Goal: Information Seeking & Learning: Learn about a topic

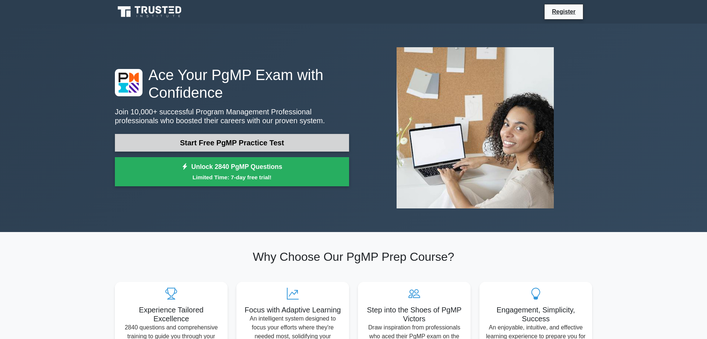
click at [236, 134] on link "Start Free PgMP Practice Test" at bounding box center [232, 143] width 234 height 18
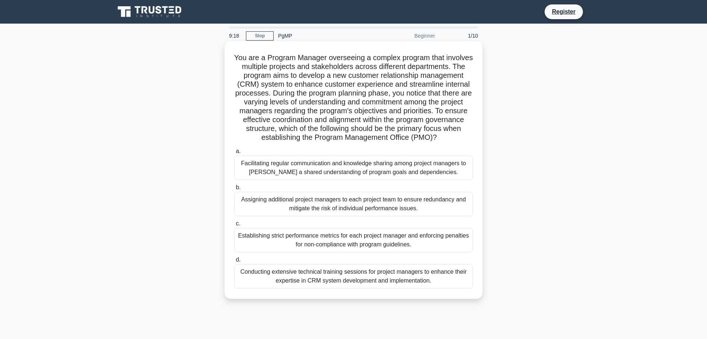
click at [253, 165] on div "Facilitating regular communication and knowledge sharing among project managers…" at bounding box center [353, 167] width 239 height 24
click at [234, 154] on input "a. Facilitating regular communication and knowledge sharing among project manag…" at bounding box center [234, 151] width 0 height 5
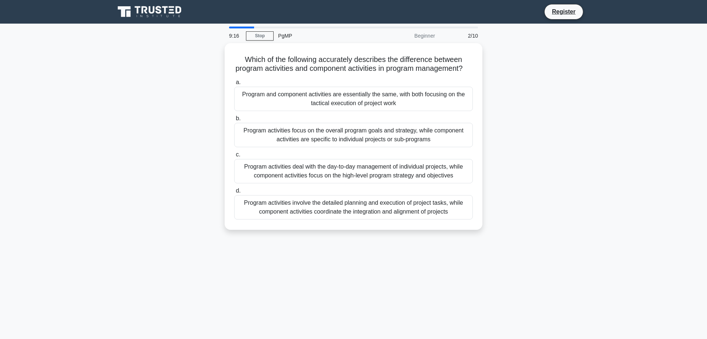
click at [160, 164] on div "Which of the following accurately describes the difference between program acti…" at bounding box center [354, 140] width 486 height 195
click at [300, 138] on div "Program activities focus on the overall program goals and strategy, while compo…" at bounding box center [353, 133] width 239 height 24
click at [234, 119] on input "b. Program activities focus on the overall program goals and strategy, while co…" at bounding box center [234, 116] width 0 height 5
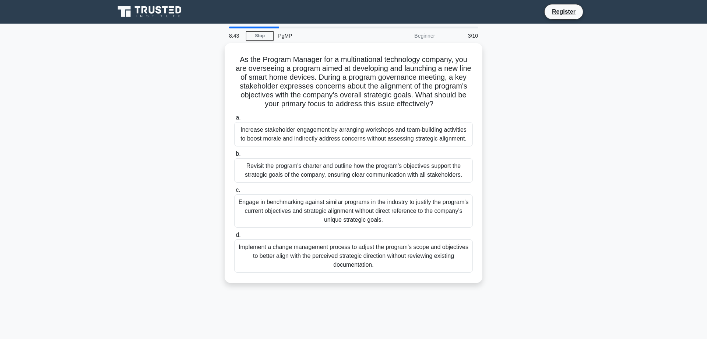
click at [179, 145] on div "As the Program Manager for a multinational technology company, you are overseei…" at bounding box center [354, 167] width 486 height 248
click at [181, 145] on div "As the Program Manager for a multinational technology company, you are overseei…" at bounding box center [354, 167] width 486 height 248
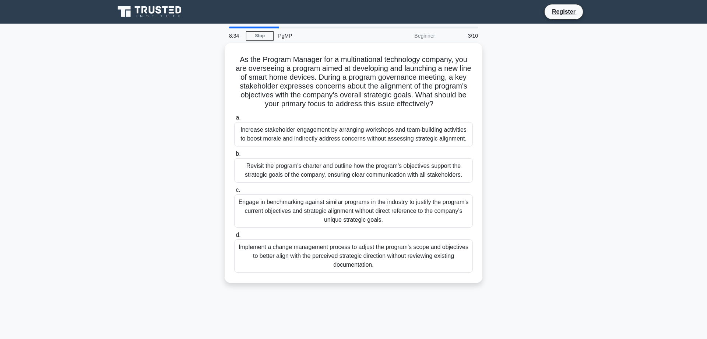
click at [181, 145] on div "As the Program Manager for a multinational technology company, you are overseei…" at bounding box center [354, 167] width 486 height 248
click at [181, 144] on div "As the Program Manager for a multinational technology company, you are overseei…" at bounding box center [354, 167] width 486 height 248
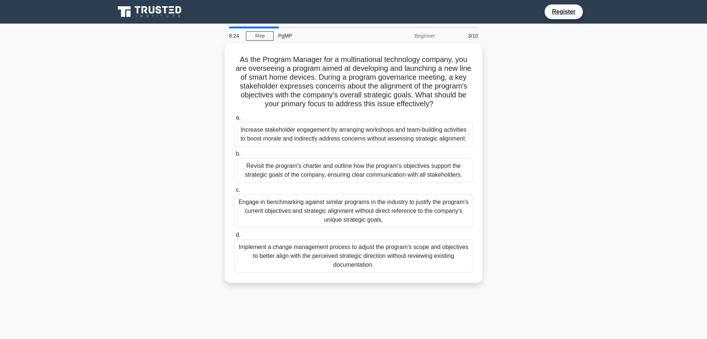
click at [181, 144] on div "As the Program Manager for a multinational technology company, you are overseei…" at bounding box center [354, 167] width 486 height 248
click at [201, 124] on div "As the Program Manager for a multinational technology company, you are overseei…" at bounding box center [354, 167] width 486 height 248
click at [258, 165] on div "Revisit the program's charter and outline how the program's objectives support …" at bounding box center [353, 168] width 239 height 24
click at [234, 154] on input "b. Revisit the program's charter and outline how the program's objectives suppo…" at bounding box center [234, 152] width 0 height 5
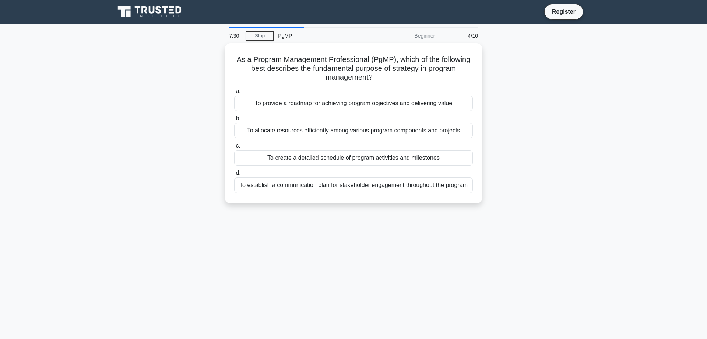
click at [156, 162] on div "As a Program Management Professional (PgMP), which of the following best descri…" at bounding box center [354, 127] width 486 height 169
click at [153, 127] on div "As a Program Management Professional (PgMP), which of the following best descri…" at bounding box center [354, 127] width 486 height 169
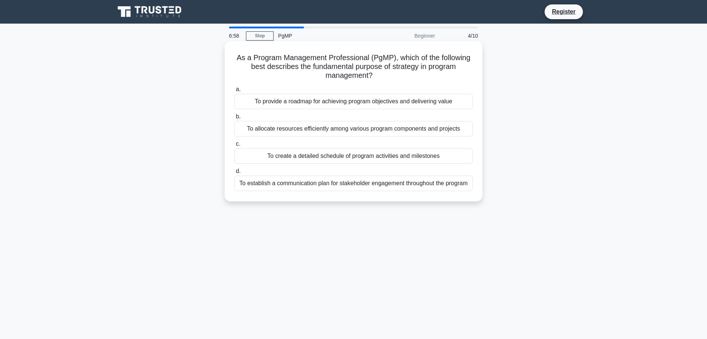
click at [276, 97] on div "To provide a roadmap for achieving program objectives and delivering value" at bounding box center [353, 101] width 239 height 15
click at [234, 92] on input "a. To provide a roadmap for achieving program objectives and delivering value" at bounding box center [234, 89] width 0 height 5
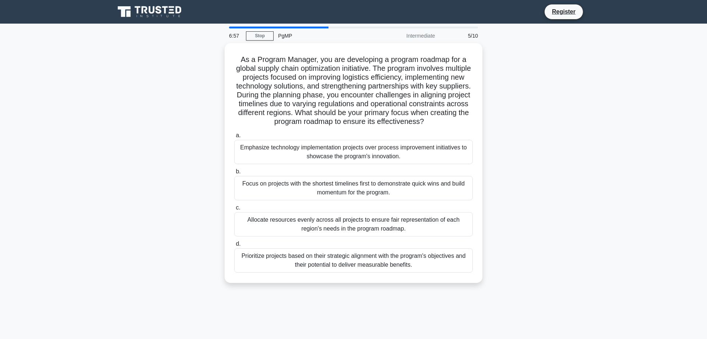
click at [204, 124] on div "As a Program Manager, you are developing a program roadmap for a global supply …" at bounding box center [354, 167] width 486 height 248
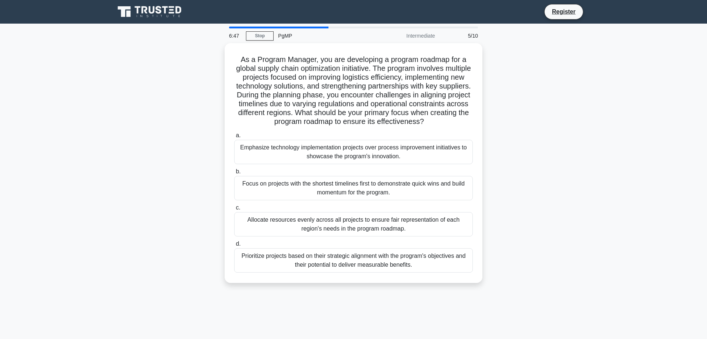
click at [204, 124] on div "As a Program Manager, you are developing a program roadmap for a global supply …" at bounding box center [354, 167] width 486 height 248
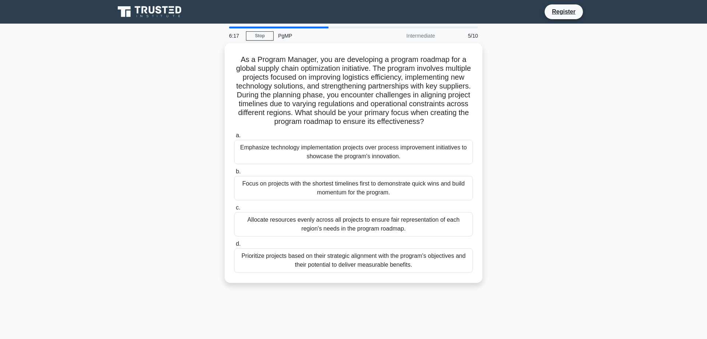
click at [163, 131] on div "As a Program Manager, you are developing a program roadmap for a global supply …" at bounding box center [354, 167] width 486 height 248
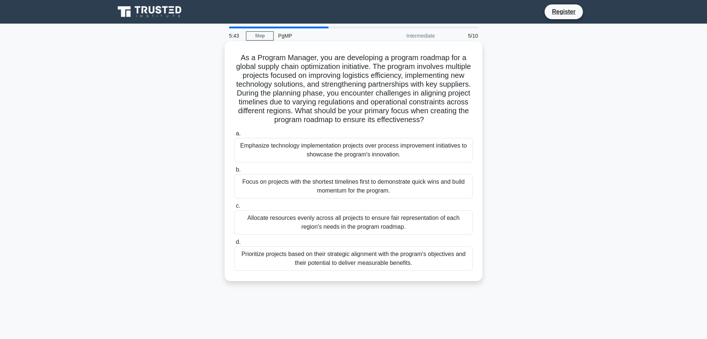
click at [272, 249] on div "Prioritize projects based on their strategic alignment with the program's objec…" at bounding box center [353, 258] width 239 height 24
click at [234, 244] on input "d. Prioritize projects based on their strategic alignment with the program's ob…" at bounding box center [234, 241] width 0 height 5
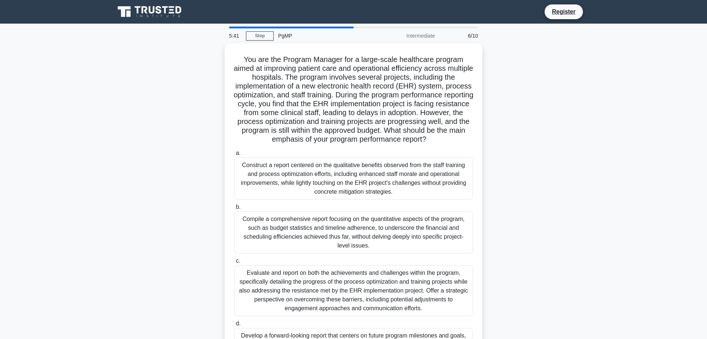
click at [184, 112] on div "You are the Program Manager for a large-scale healthcare program aimed at impro…" at bounding box center [354, 216] width 486 height 346
click at [183, 115] on div "You are the Program Manager for a large-scale healthcare program aimed at impro…" at bounding box center [354, 216] width 486 height 346
click at [185, 115] on div "You are the Program Manager for a large-scale healthcare program aimed at impro…" at bounding box center [354, 216] width 486 height 346
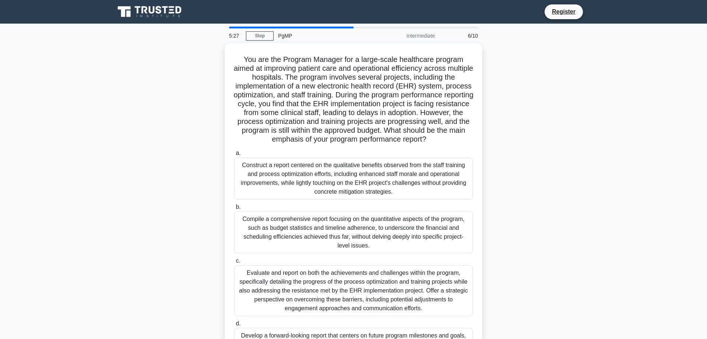
click at [185, 115] on div "You are the Program Manager for a large-scale healthcare program aimed at impro…" at bounding box center [354, 216] width 486 height 346
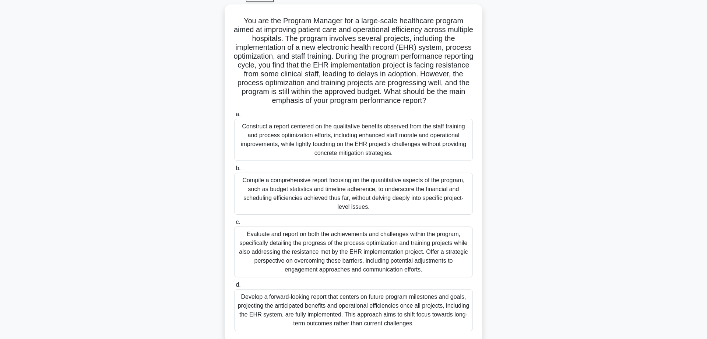
scroll to position [42, 0]
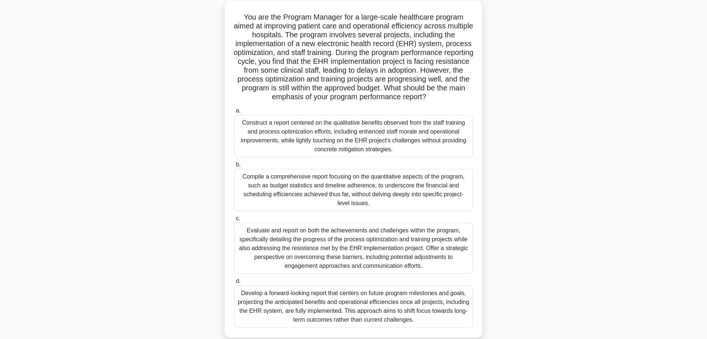
click at [185, 115] on div "You are the Program Manager for a large-scale healthcare program aimed at impro…" at bounding box center [354, 174] width 486 height 346
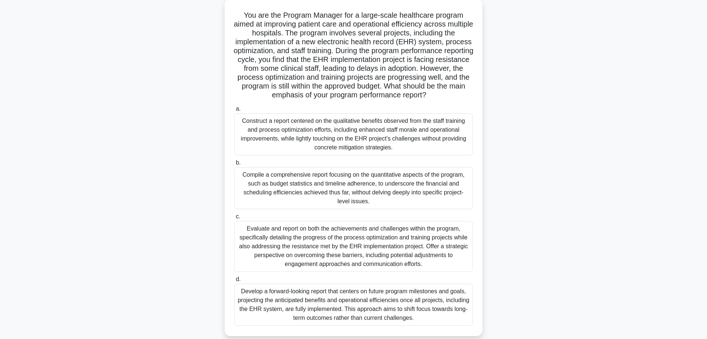
click at [301, 246] on div "Evaluate and report on both the achievements and challenges within the program,…" at bounding box center [353, 246] width 239 height 51
click at [234, 219] on input "c. Evaluate and report on both the achievements and challenges within the progr…" at bounding box center [234, 216] width 0 height 5
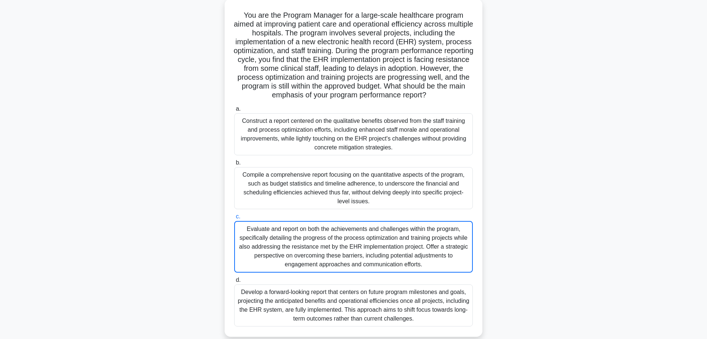
scroll to position [0, 0]
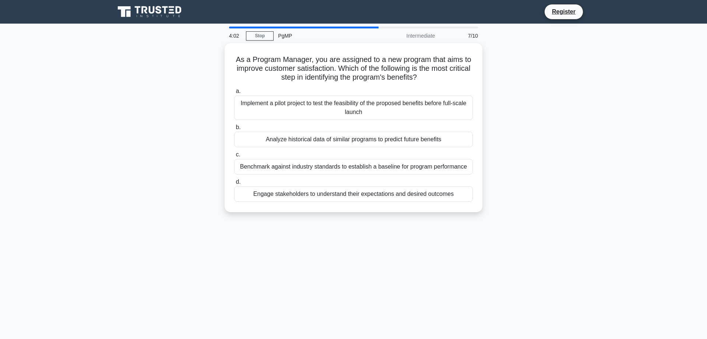
click at [180, 225] on main "4:02 Stop PgMP Intermediate 7/10 As a Program Manager, you are assigned to a ne…" at bounding box center [353, 211] width 707 height 374
click at [180, 225] on main "4:01 Stop PgMP Intermediate 7/10 As a Program Manager, you are assigned to a ne…" at bounding box center [353, 211] width 707 height 374
click at [180, 225] on main "4:00 Stop PgMP Intermediate 7/10 As a Program Manager, you are assigned to a ne…" at bounding box center [353, 211] width 707 height 374
click at [201, 109] on div "As a Program Manager, you are assigned to a new program that aims to improve cu…" at bounding box center [354, 132] width 486 height 178
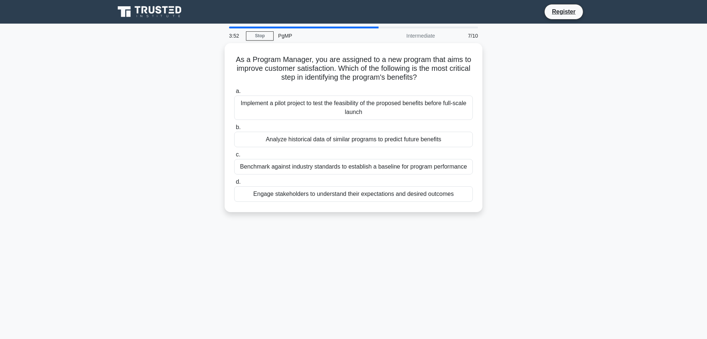
click at [201, 109] on div "As a Program Manager, you are assigned to a new program that aims to improve cu…" at bounding box center [354, 132] width 486 height 178
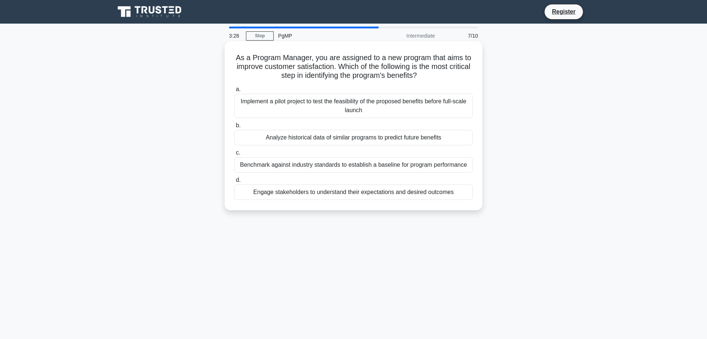
click at [276, 191] on div "Engage stakeholders to understand their expectations and desired outcomes" at bounding box center [353, 191] width 239 height 15
click at [234, 182] on input "d. Engage stakeholders to understand their expectations and desired outcomes" at bounding box center [234, 180] width 0 height 5
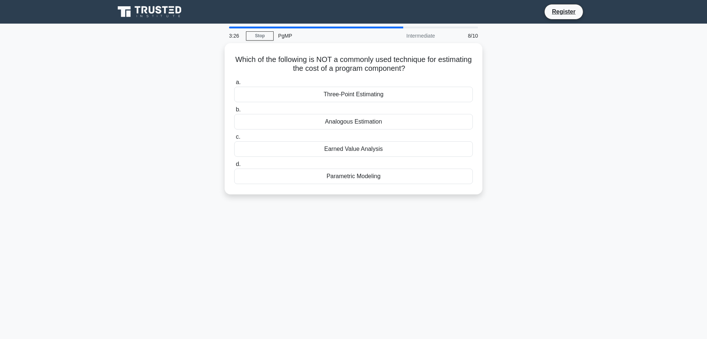
click at [133, 185] on div "Which of the following is NOT a commonly used technique for estimating the cost…" at bounding box center [354, 123] width 486 height 160
click at [134, 184] on div "Which of the following is NOT a commonly used technique for estimating the cost…" at bounding box center [354, 123] width 486 height 160
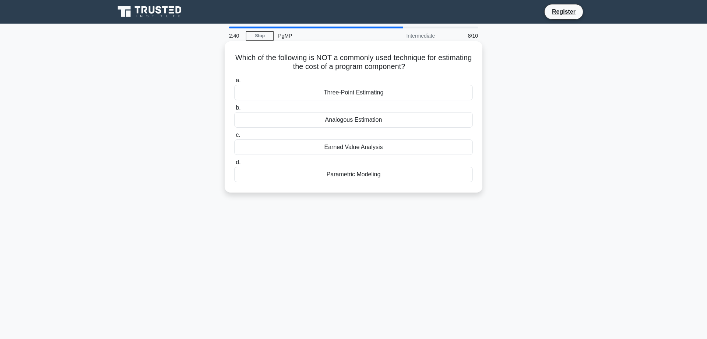
click at [344, 116] on div "Analogous Estimation" at bounding box center [353, 119] width 239 height 15
click at [234, 110] on input "b. Analogous Estimation" at bounding box center [234, 107] width 0 height 5
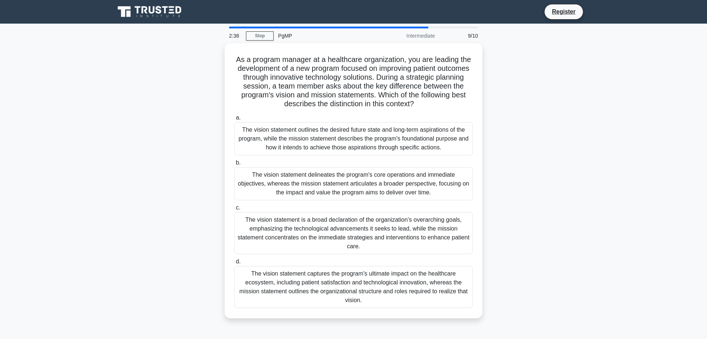
click at [175, 158] on div "As a program manager at a healthcare organization, you are leading the developm…" at bounding box center [354, 185] width 486 height 284
click at [177, 161] on div "As a program manager at a healthcare organization, you are leading the developm…" at bounding box center [354, 185] width 486 height 284
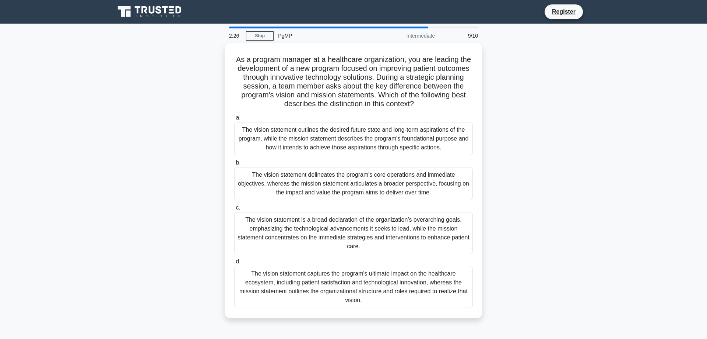
click at [177, 161] on div "As a program manager at a healthcare organization, you are leading the developm…" at bounding box center [354, 185] width 486 height 284
click at [174, 152] on div "As a program manager at a healthcare organization, you are leading the developm…" at bounding box center [354, 185] width 486 height 284
click at [182, 158] on div "As a program manager at a healthcare organization, you are leading the developm…" at bounding box center [354, 185] width 486 height 284
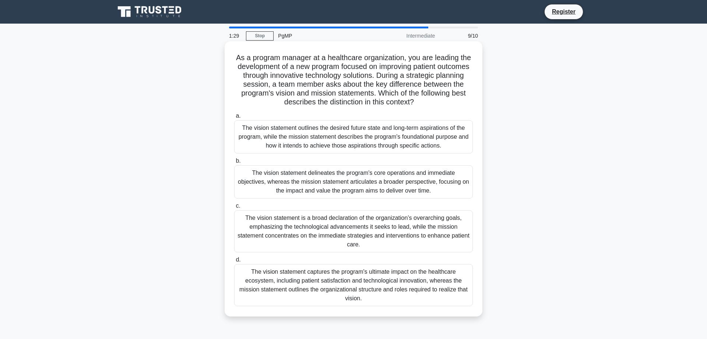
click at [284, 181] on div "The vision statement delineates the program's core operations and immediate obj…" at bounding box center [353, 181] width 239 height 33
click at [234, 163] on input "b. The vision statement delineates the program's core operations and immediate …" at bounding box center [234, 160] width 0 height 5
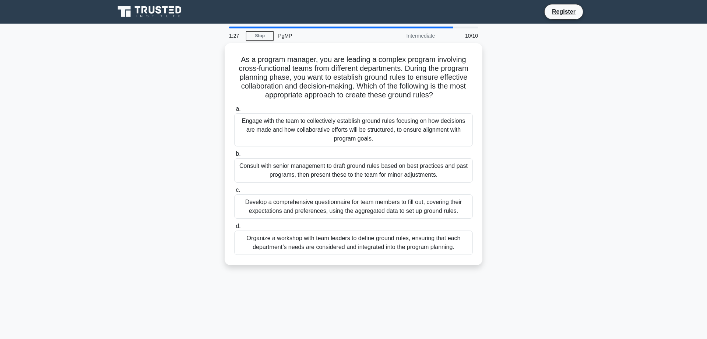
click at [185, 170] on div "As a program manager, you are leading a complex program involving cross-functio…" at bounding box center [354, 158] width 486 height 231
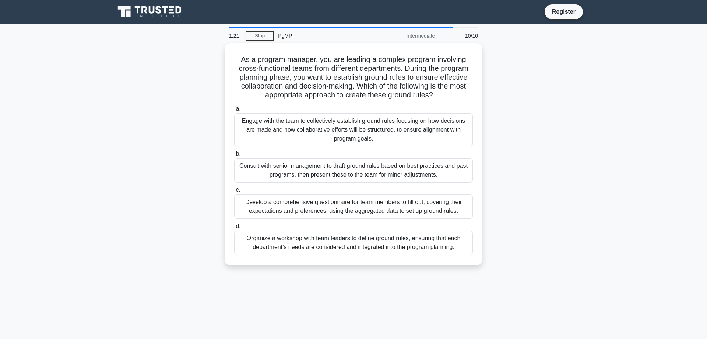
click at [185, 170] on div "As a program manager, you are leading a complex program involving cross-functio…" at bounding box center [354, 158] width 486 height 231
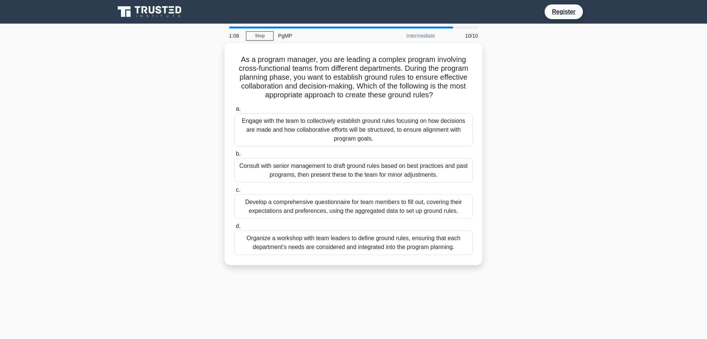
click at [185, 170] on div "As a program manager, you are leading a complex program involving cross-functio…" at bounding box center [354, 158] width 486 height 231
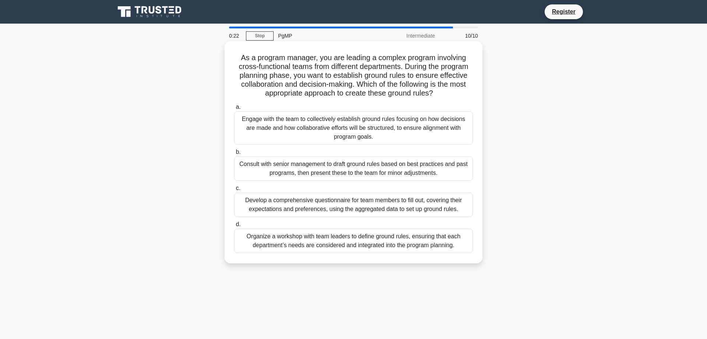
click at [294, 240] on div "Organize a workshop with team leaders to define ground rules, ensuring that eac…" at bounding box center [353, 240] width 239 height 24
click at [234, 227] on input "d. Organize a workshop with team leaders to define ground rules, ensuring that …" at bounding box center [234, 224] width 0 height 5
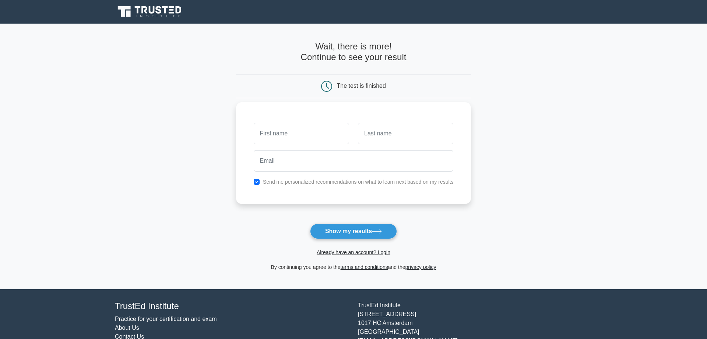
click at [295, 132] on input "text" at bounding box center [301, 133] width 95 height 21
type input "cmd"
type input "dn"
type input "c"
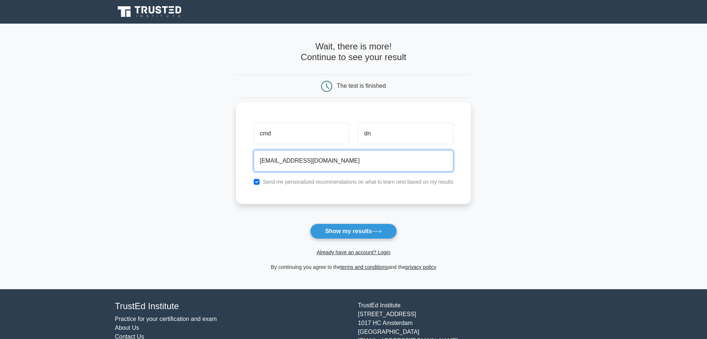
type input "[EMAIL_ADDRESS][DOMAIN_NAME]"
click at [257, 179] on input "checkbox" at bounding box center [257, 182] width 6 height 6
checkbox input "false"
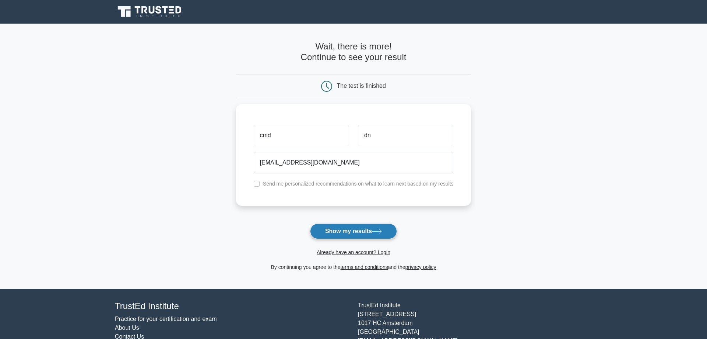
click at [358, 223] on button "Show my results" at bounding box center [353, 230] width 87 height 15
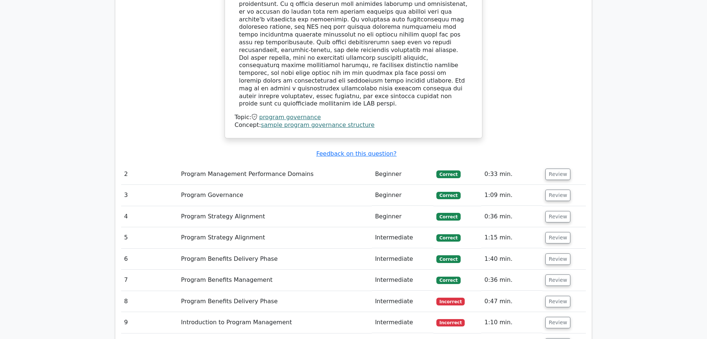
scroll to position [902, 0]
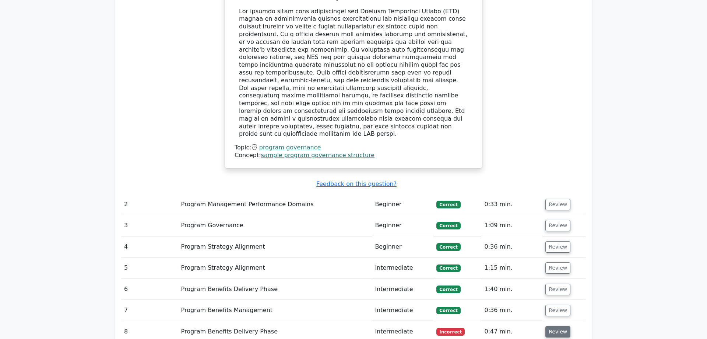
click at [552, 326] on button "Review" at bounding box center [558, 331] width 25 height 11
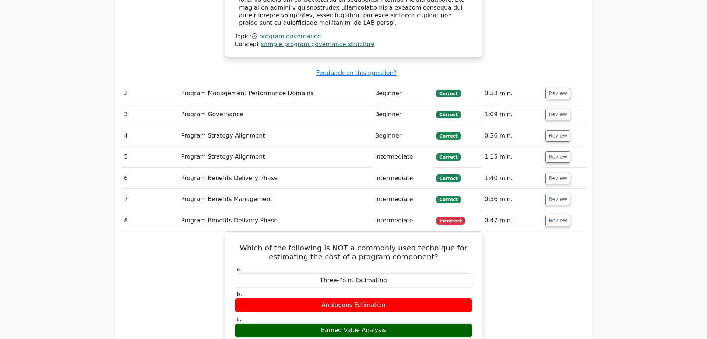
scroll to position [1052, 0]
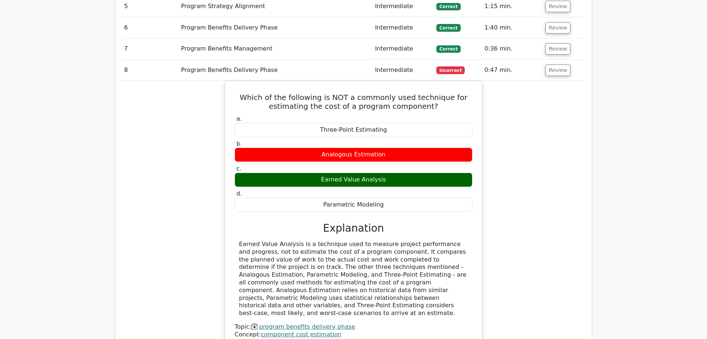
scroll to position [1203, 0]
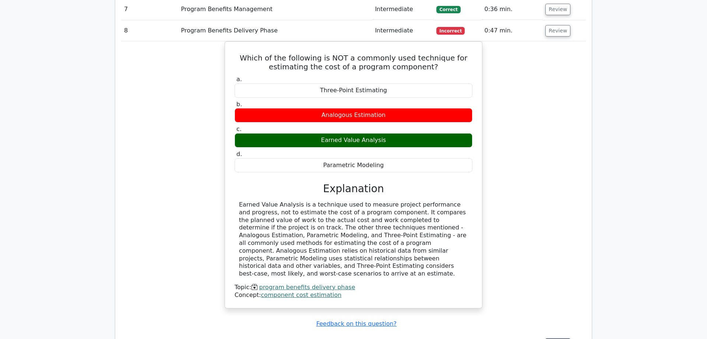
click at [557, 338] on button "Review" at bounding box center [558, 343] width 25 height 11
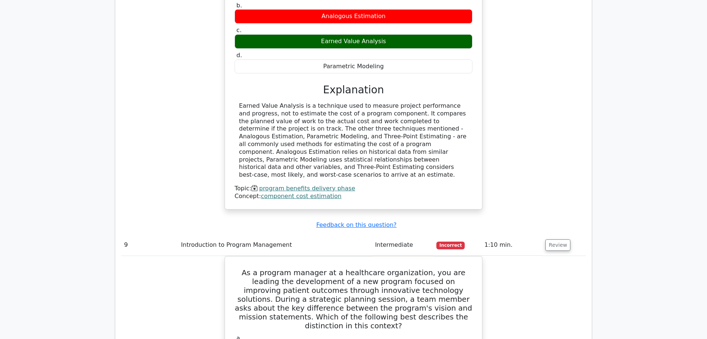
scroll to position [1315, 0]
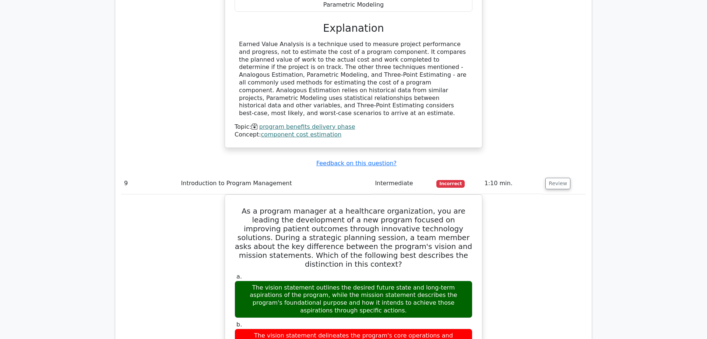
scroll to position [1353, 0]
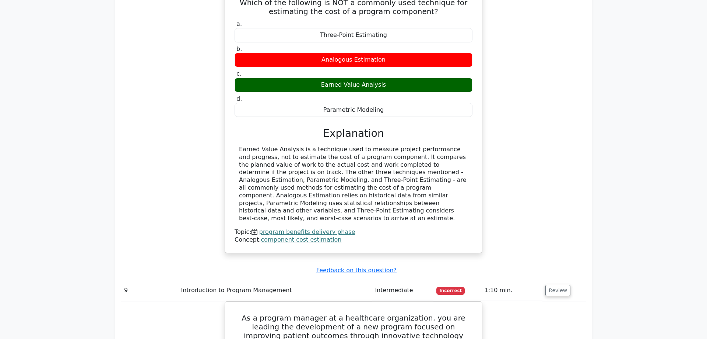
scroll to position [1240, 0]
